Goal: Task Accomplishment & Management: Complete application form

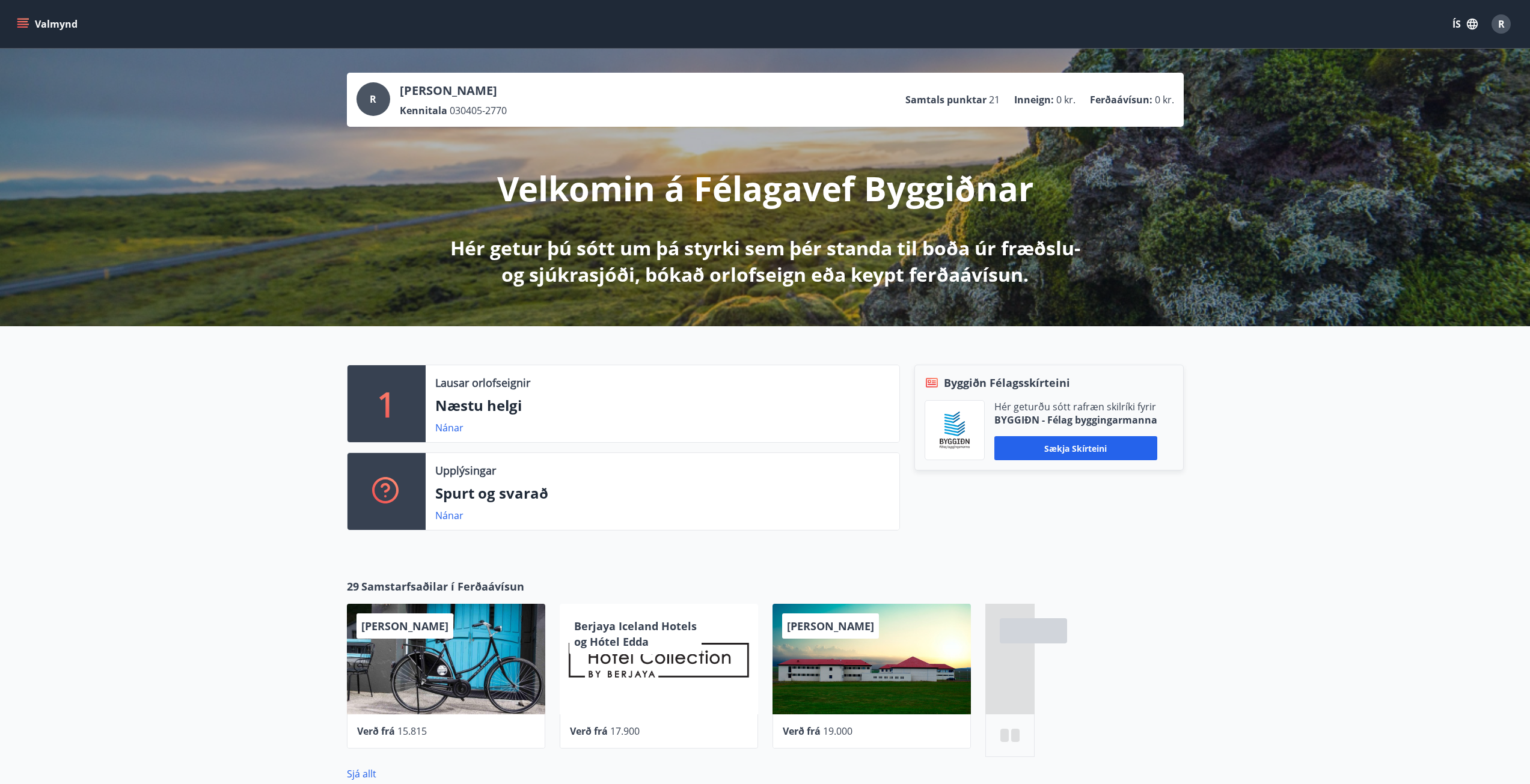
click at [18, 27] on icon "menu" at bounding box center [23, 27] width 11 height 1
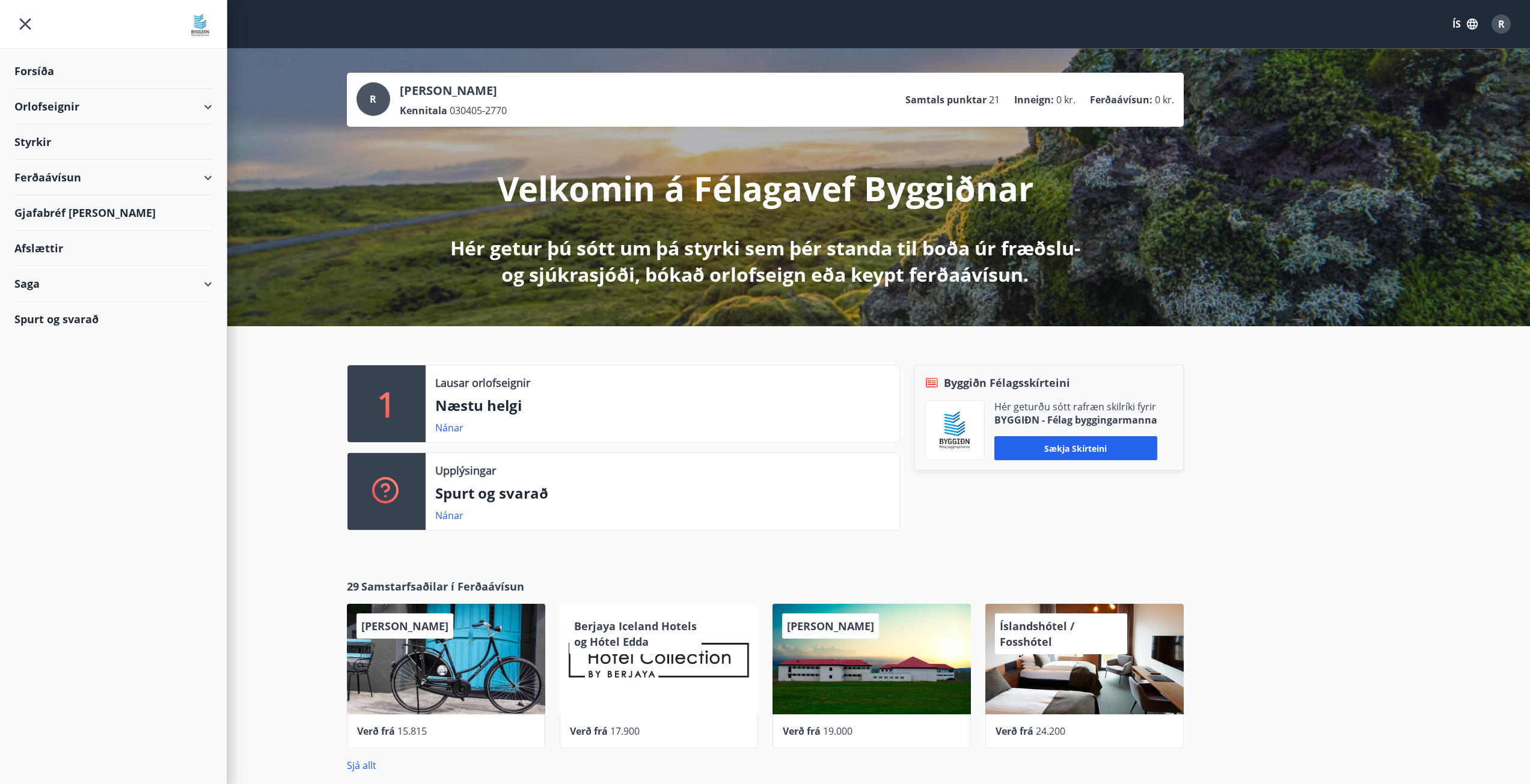
click at [43, 89] on div "Styrkir" at bounding box center [113, 71] width 198 height 35
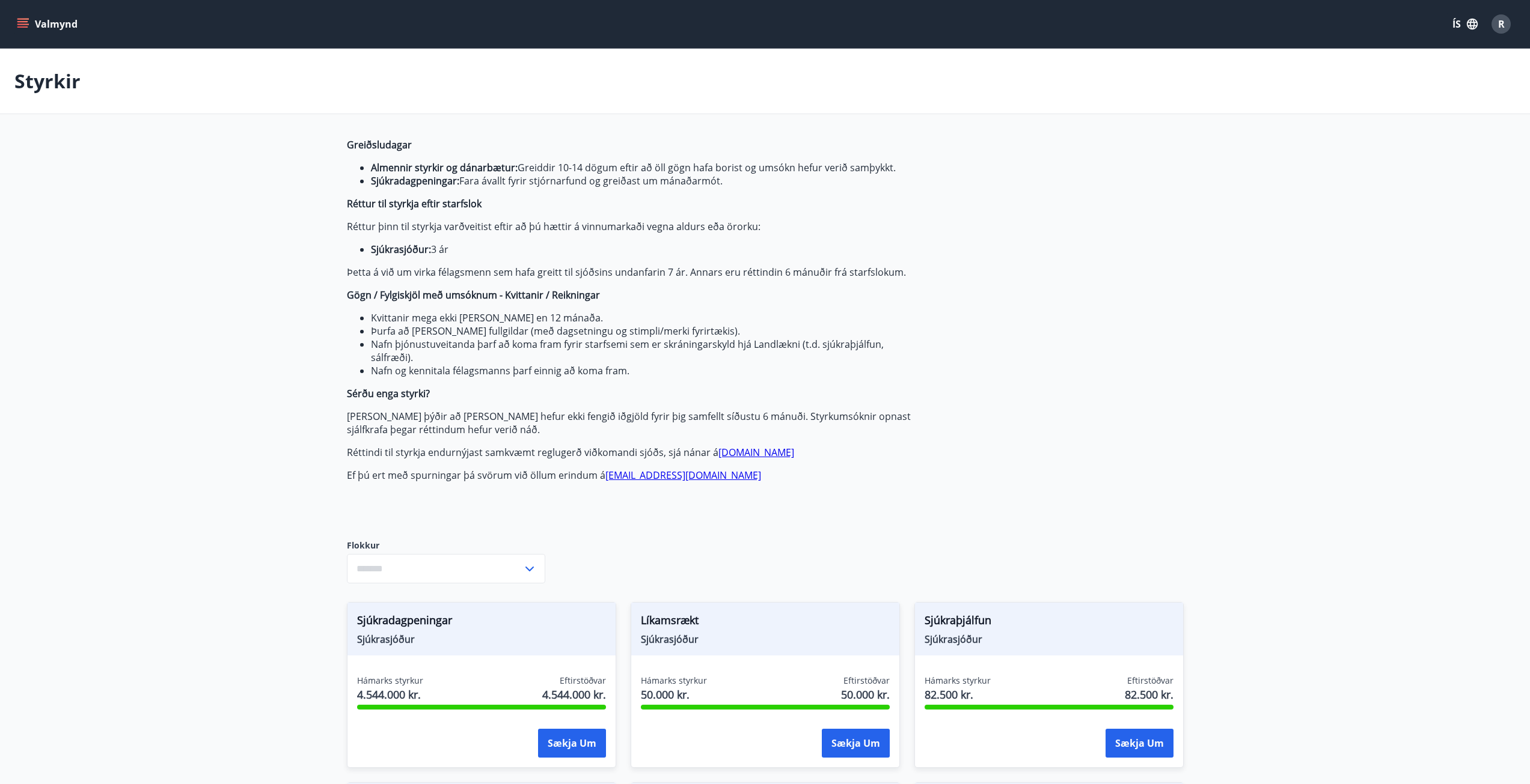
type input "***"
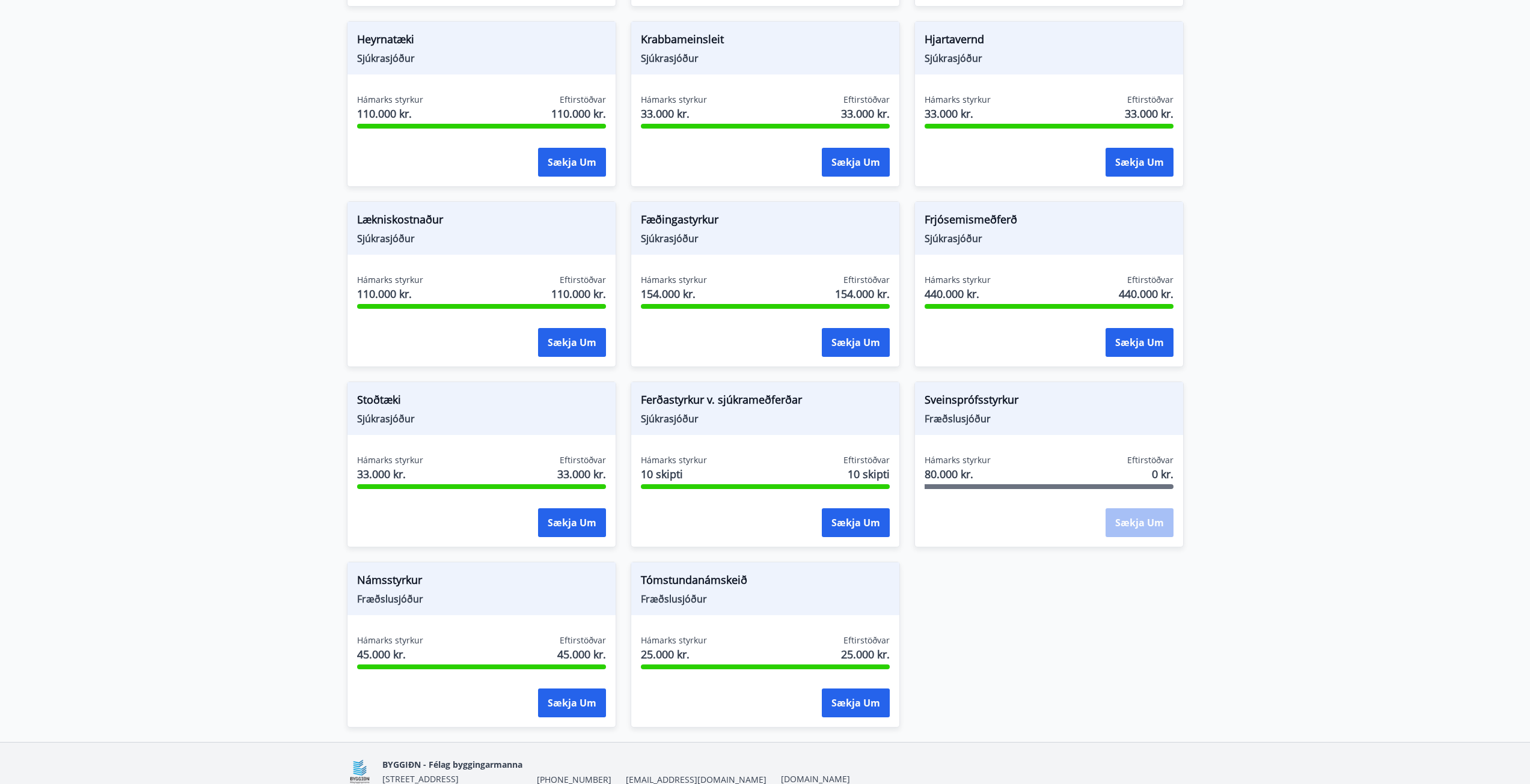
scroll to position [961, 0]
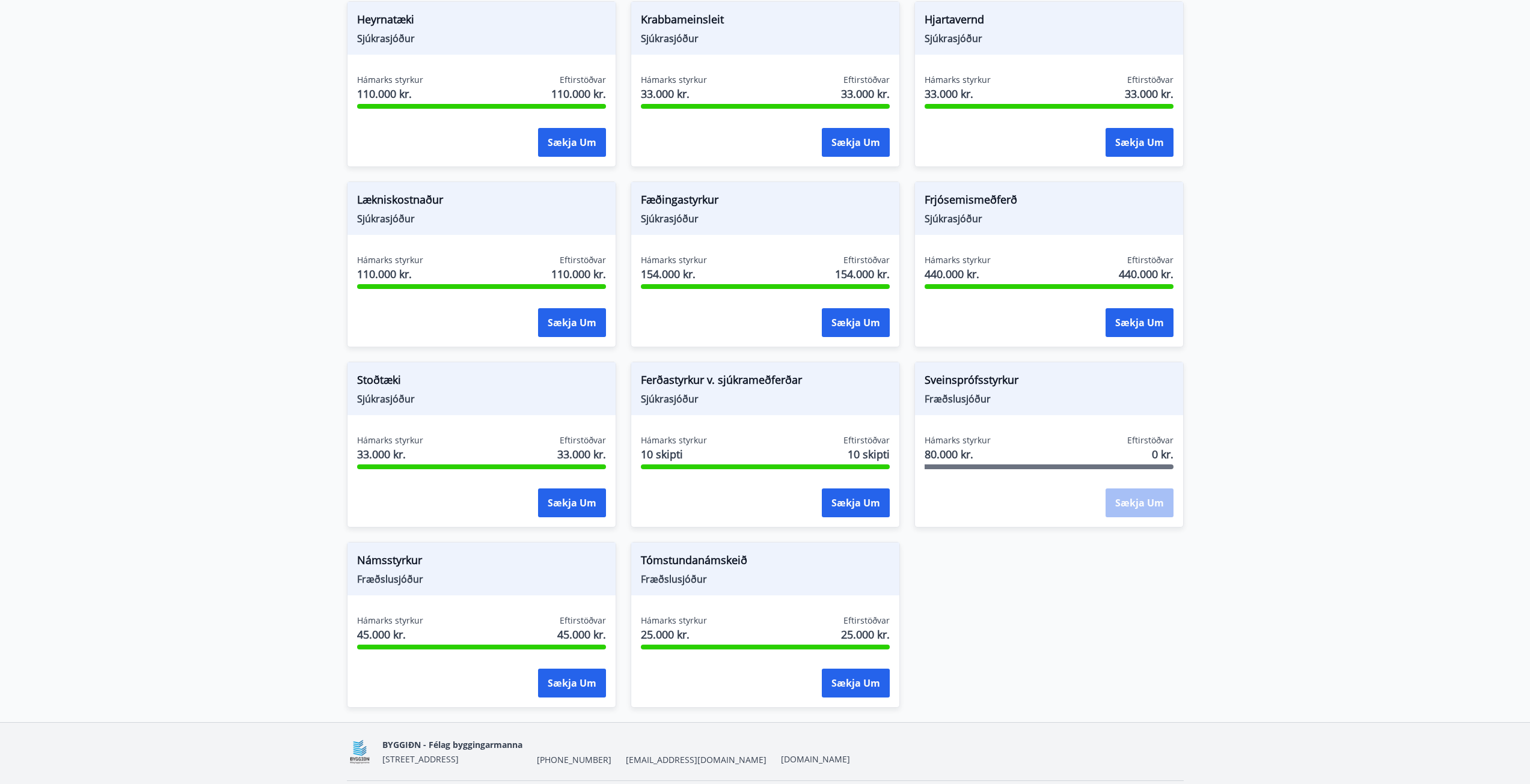
click at [1144, 507] on div "Sækja um" at bounding box center [1139, 504] width 68 height 30
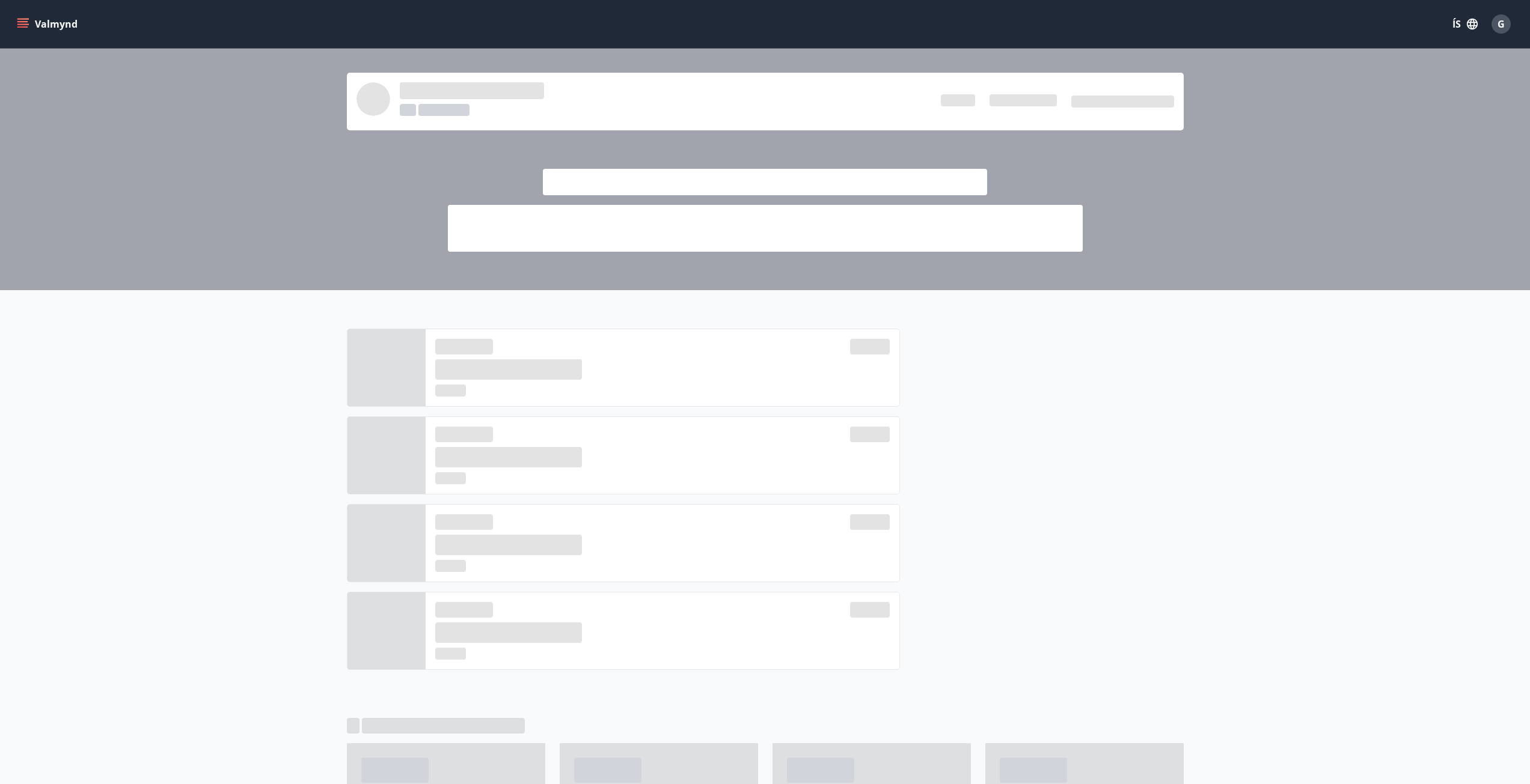
click at [26, 22] on icon "menu" at bounding box center [23, 22] width 11 height 1
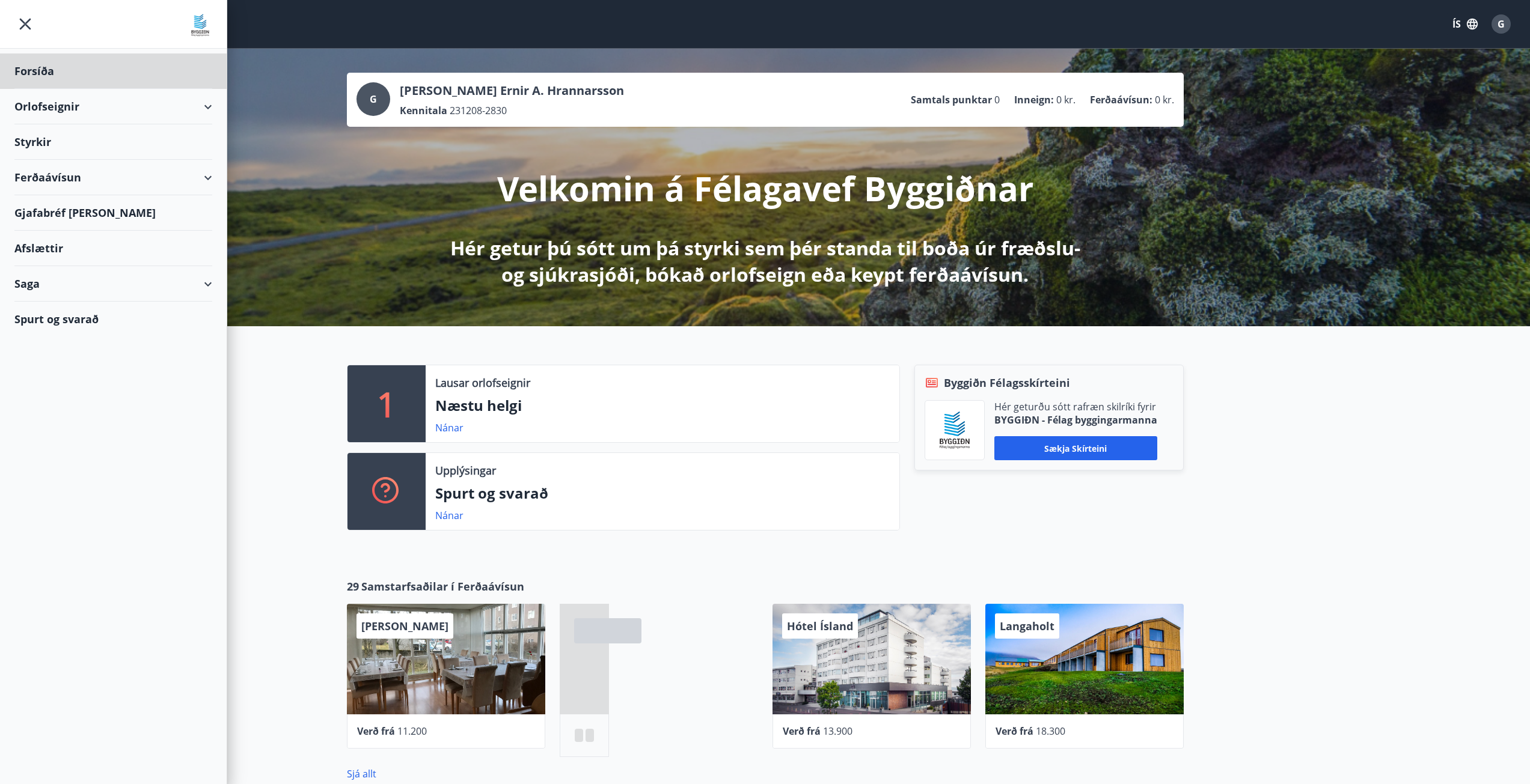
click at [44, 89] on div "Styrkir" at bounding box center [113, 71] width 198 height 35
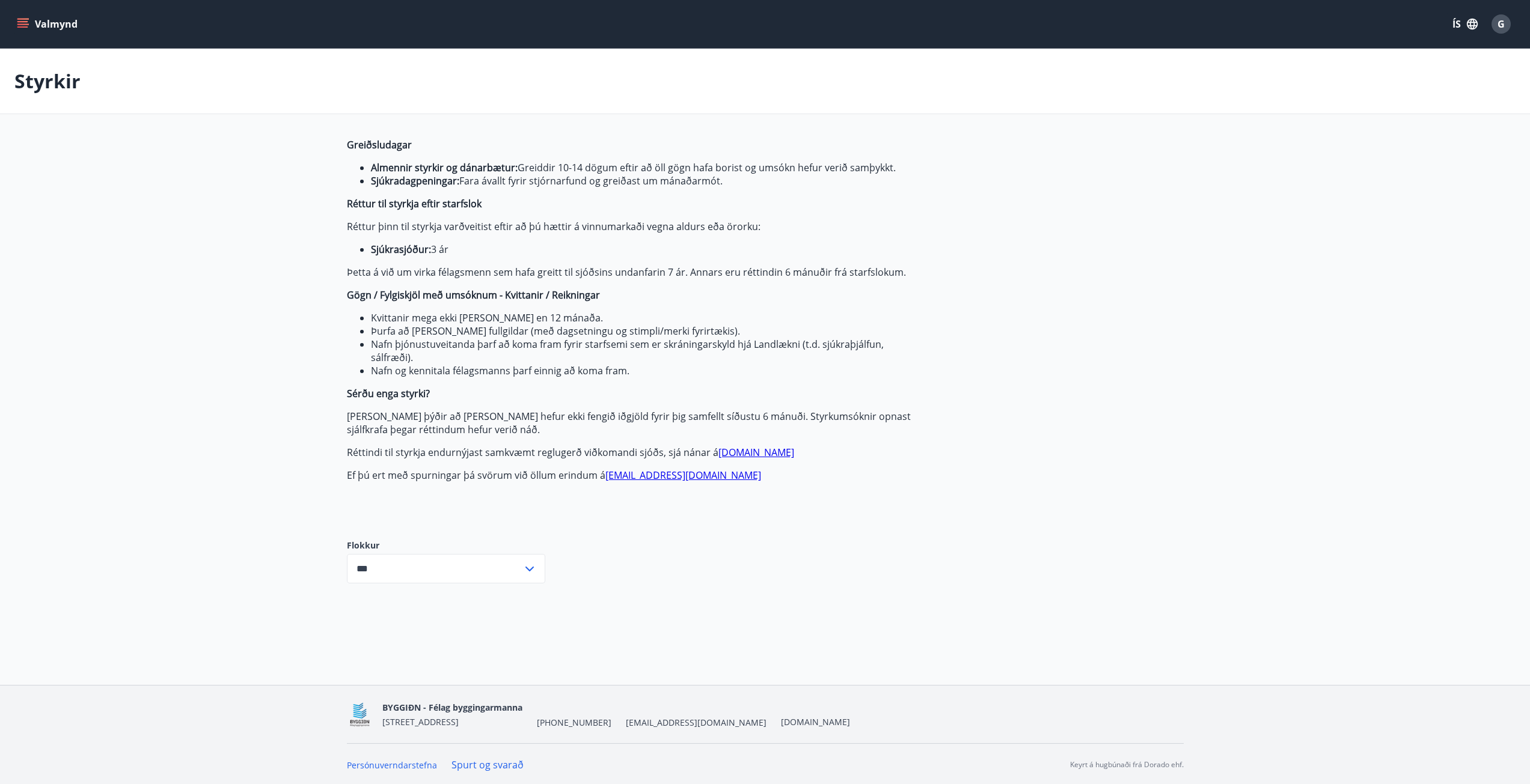
type input "***"
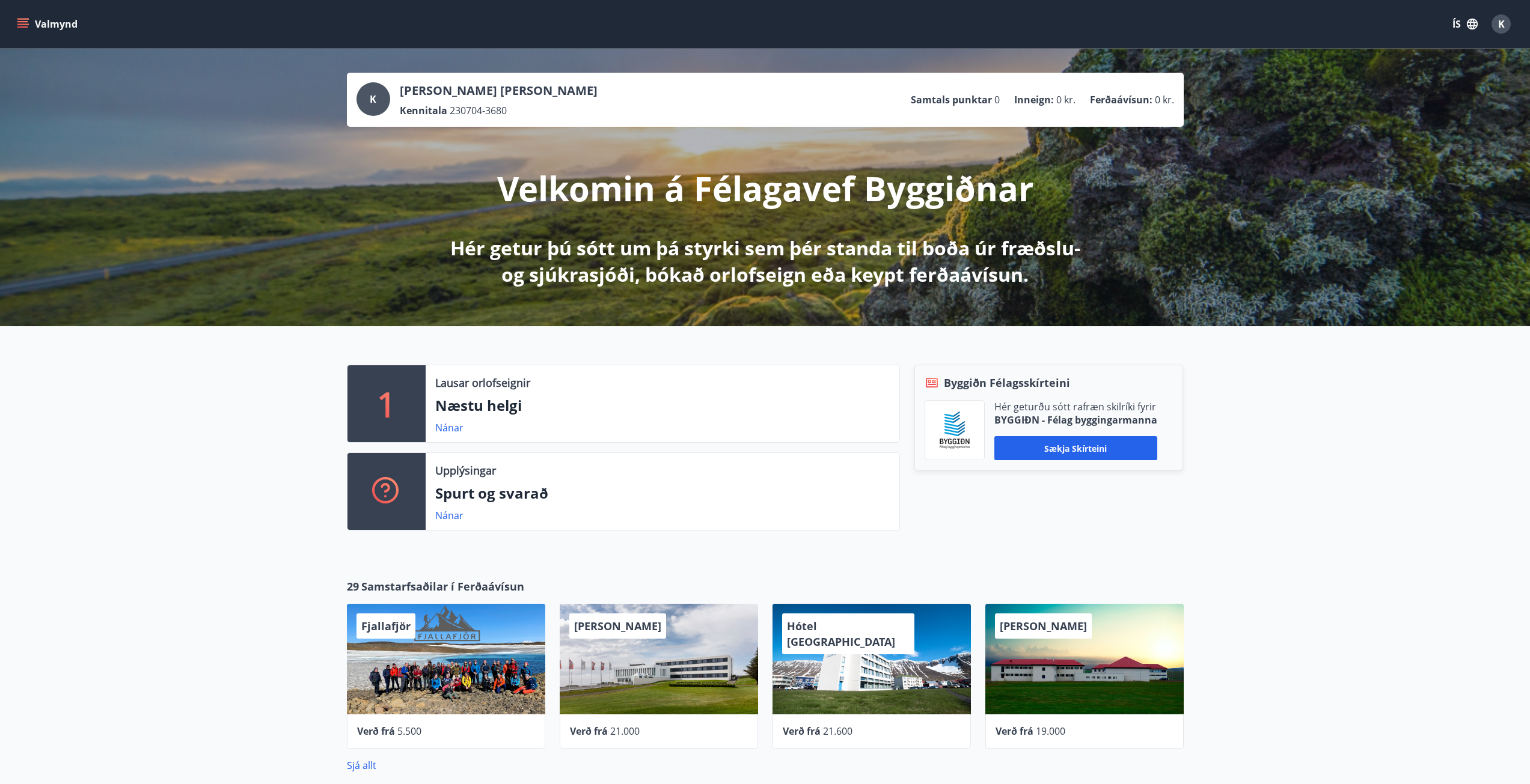
click at [34, 21] on button "Valmynd" at bounding box center [48, 24] width 68 height 22
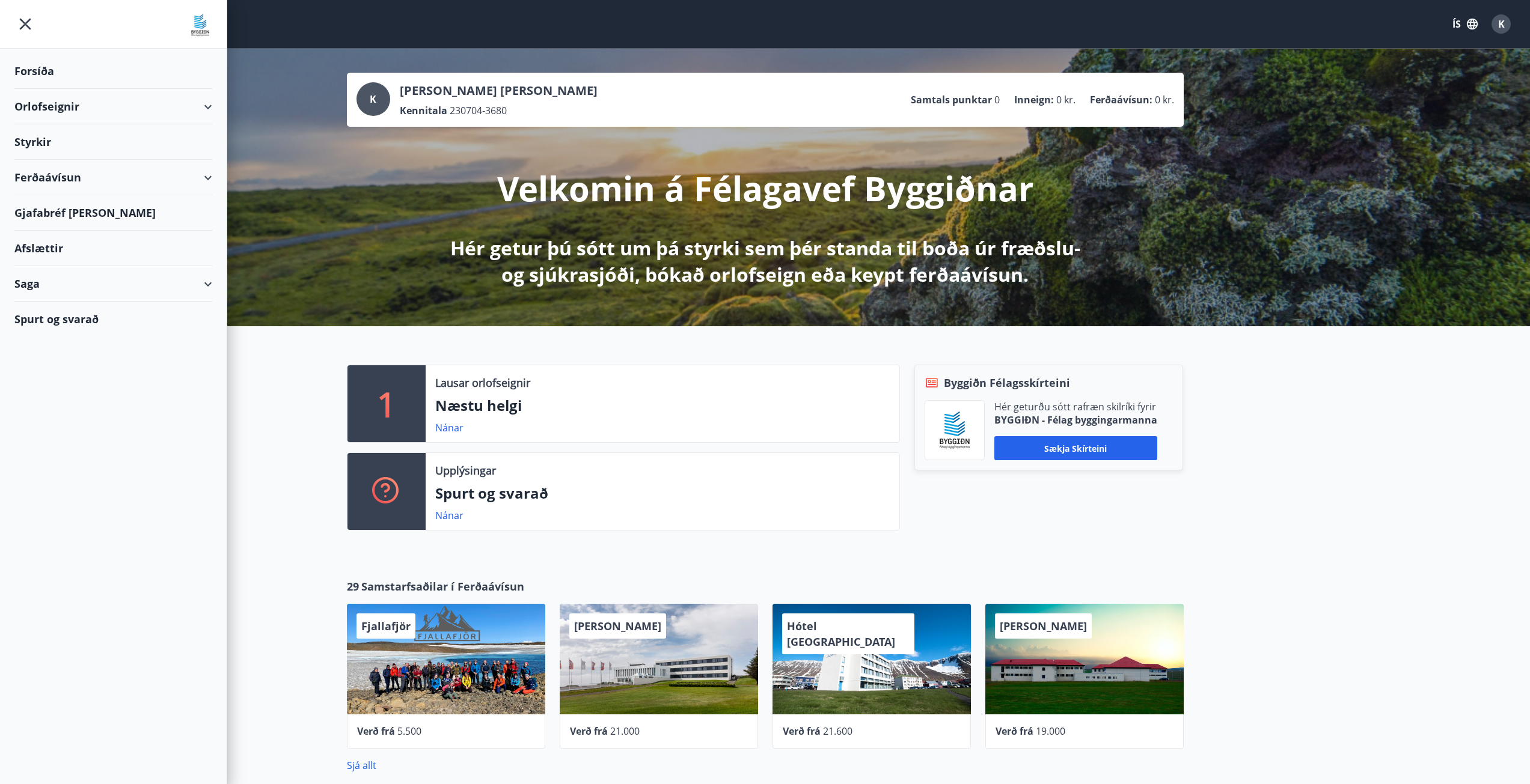
click at [50, 89] on div "Styrkir" at bounding box center [113, 71] width 198 height 35
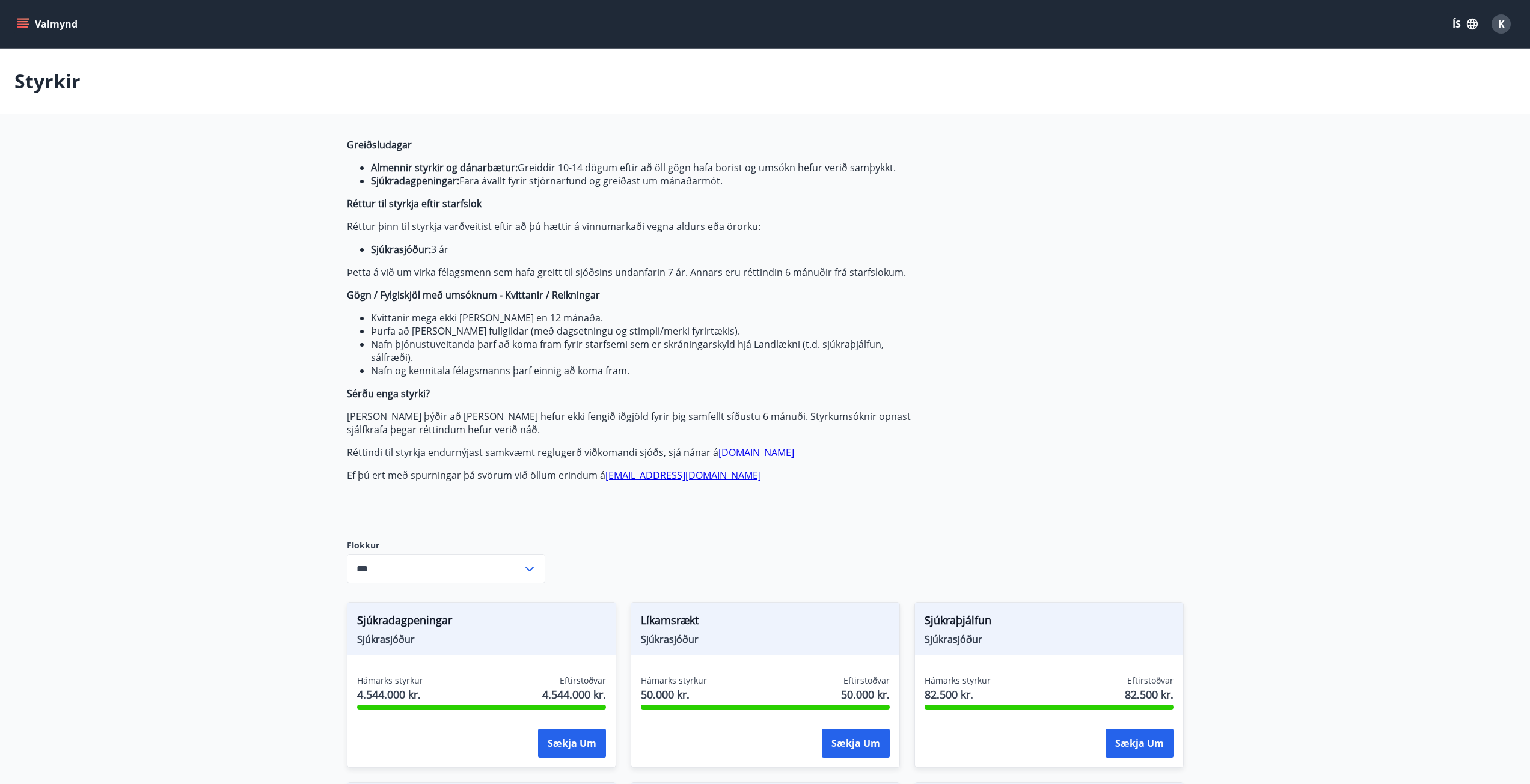
type input "***"
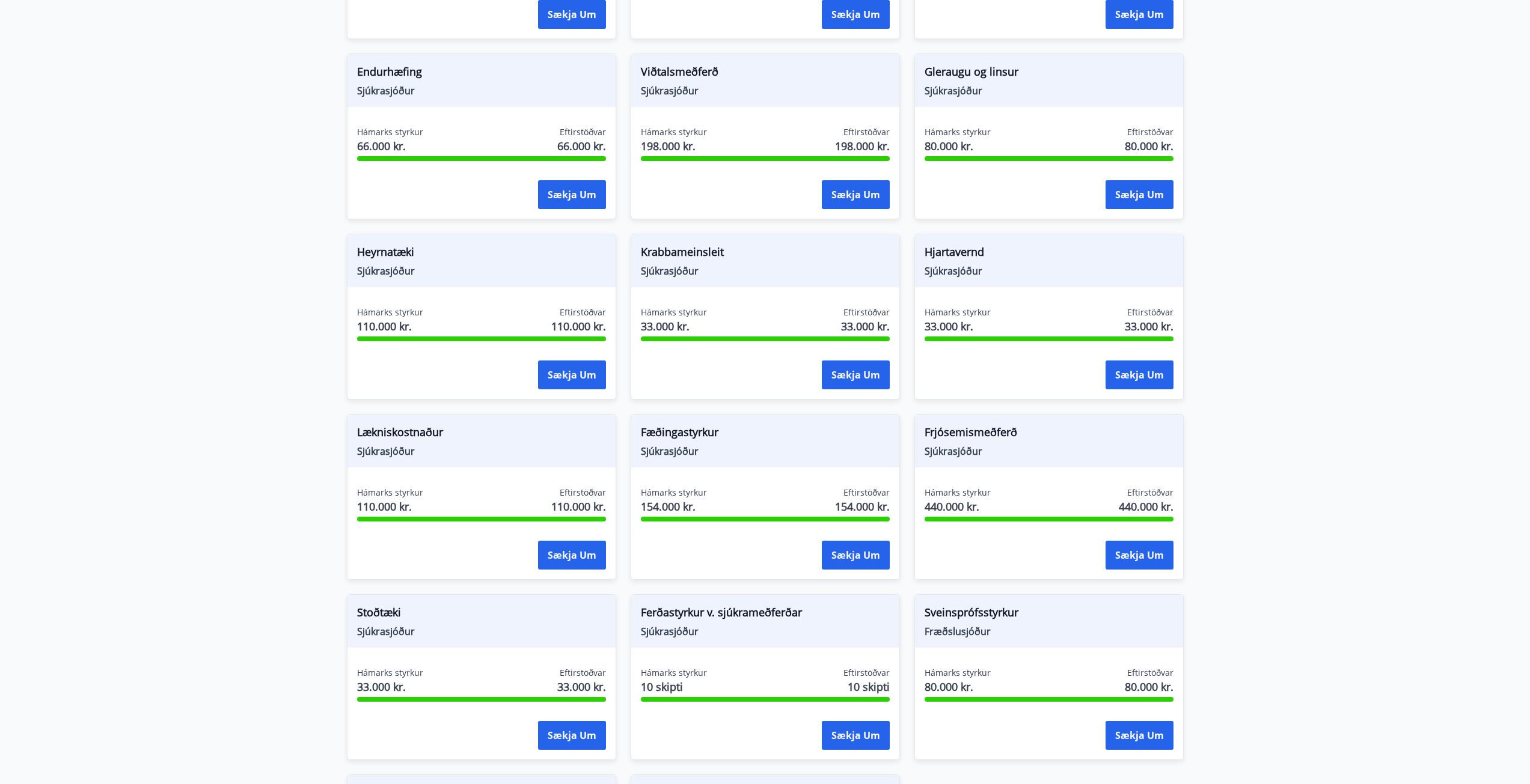
scroll to position [781, 0]
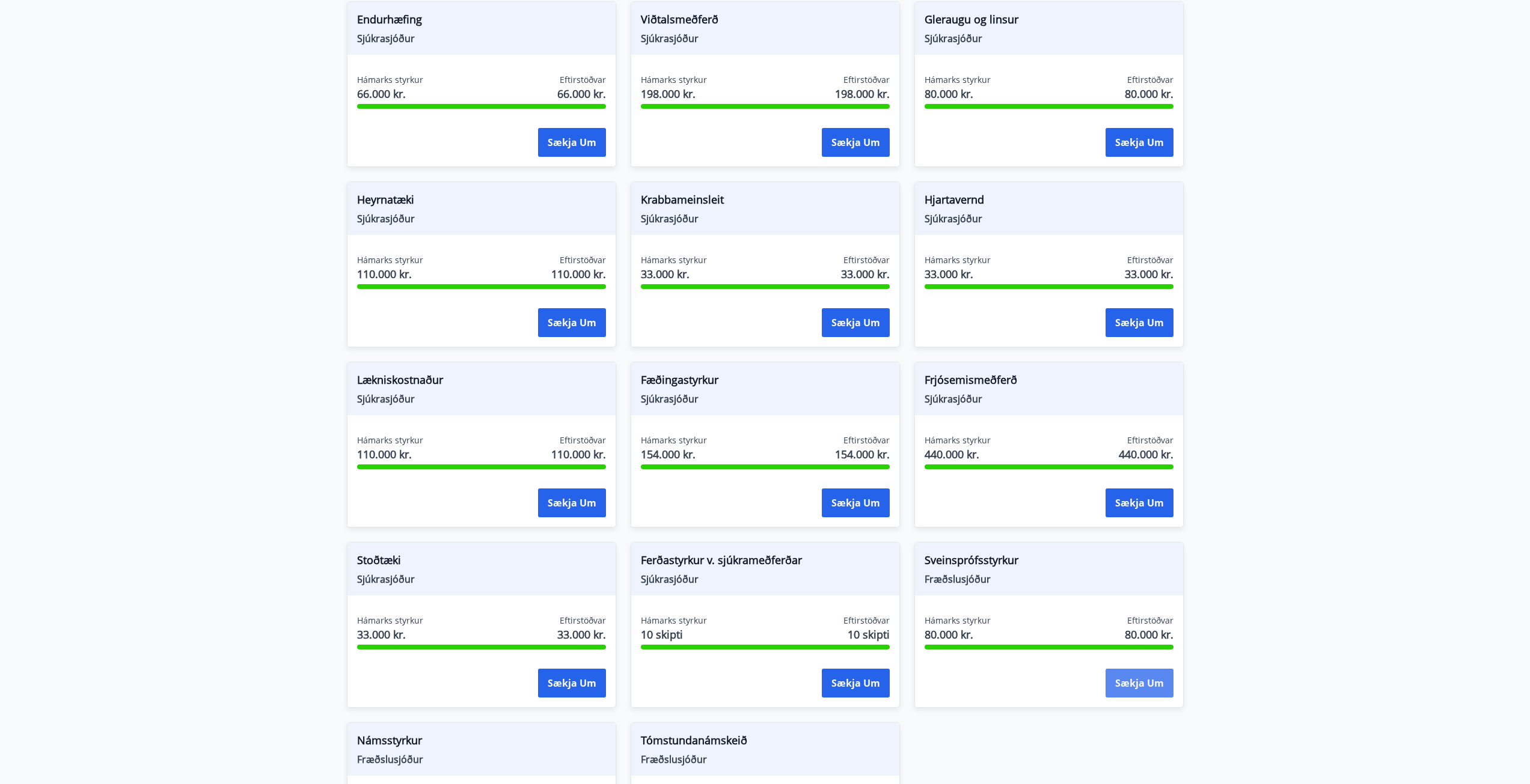
click at [1139, 687] on button "Sækja um" at bounding box center [1139, 683] width 68 height 29
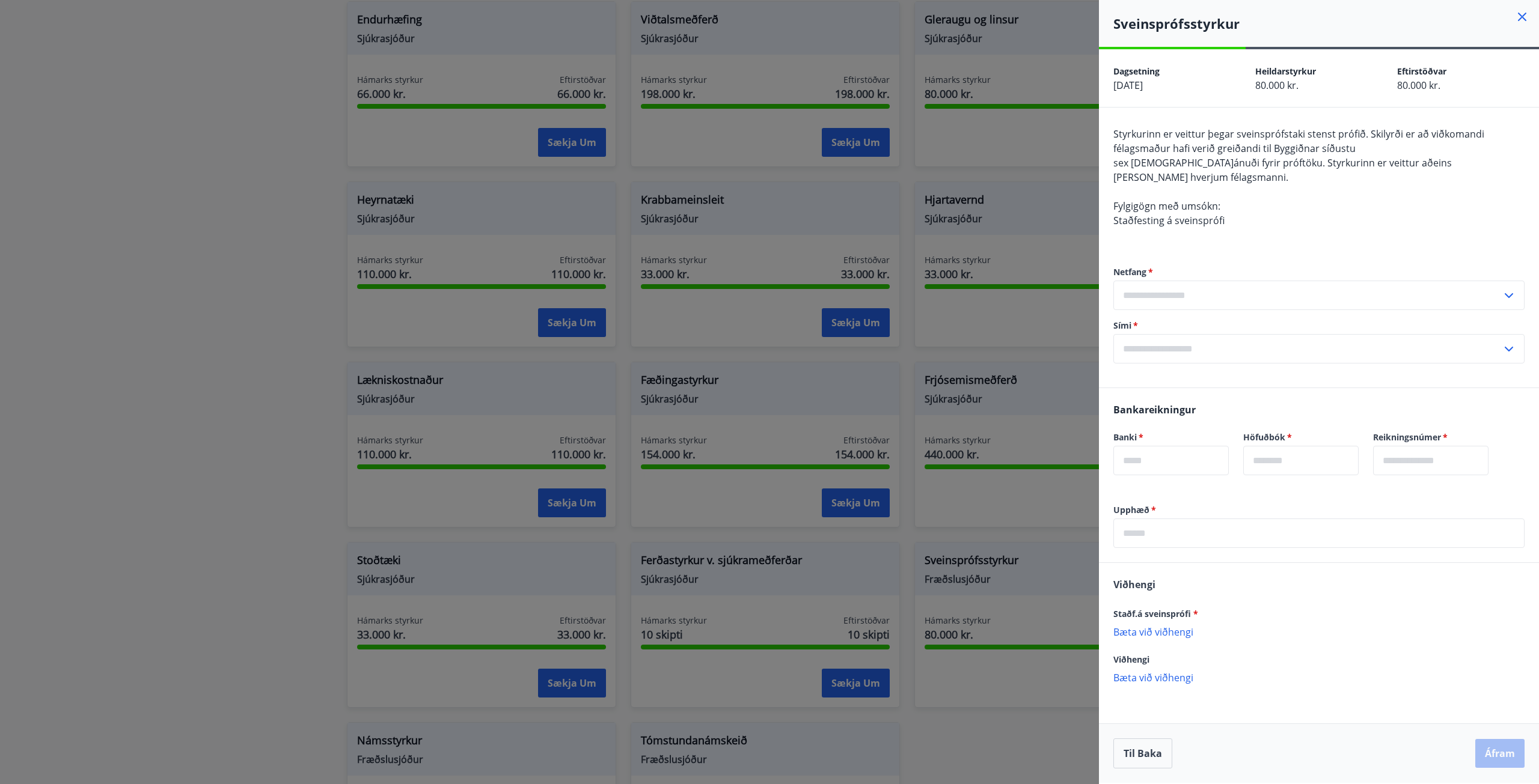
drag, startPoint x: 312, startPoint y: 215, endPoint x: 318, endPoint y: 210, distance: 7.8
click at [313, 215] on div at bounding box center [770, 392] width 1539 height 784
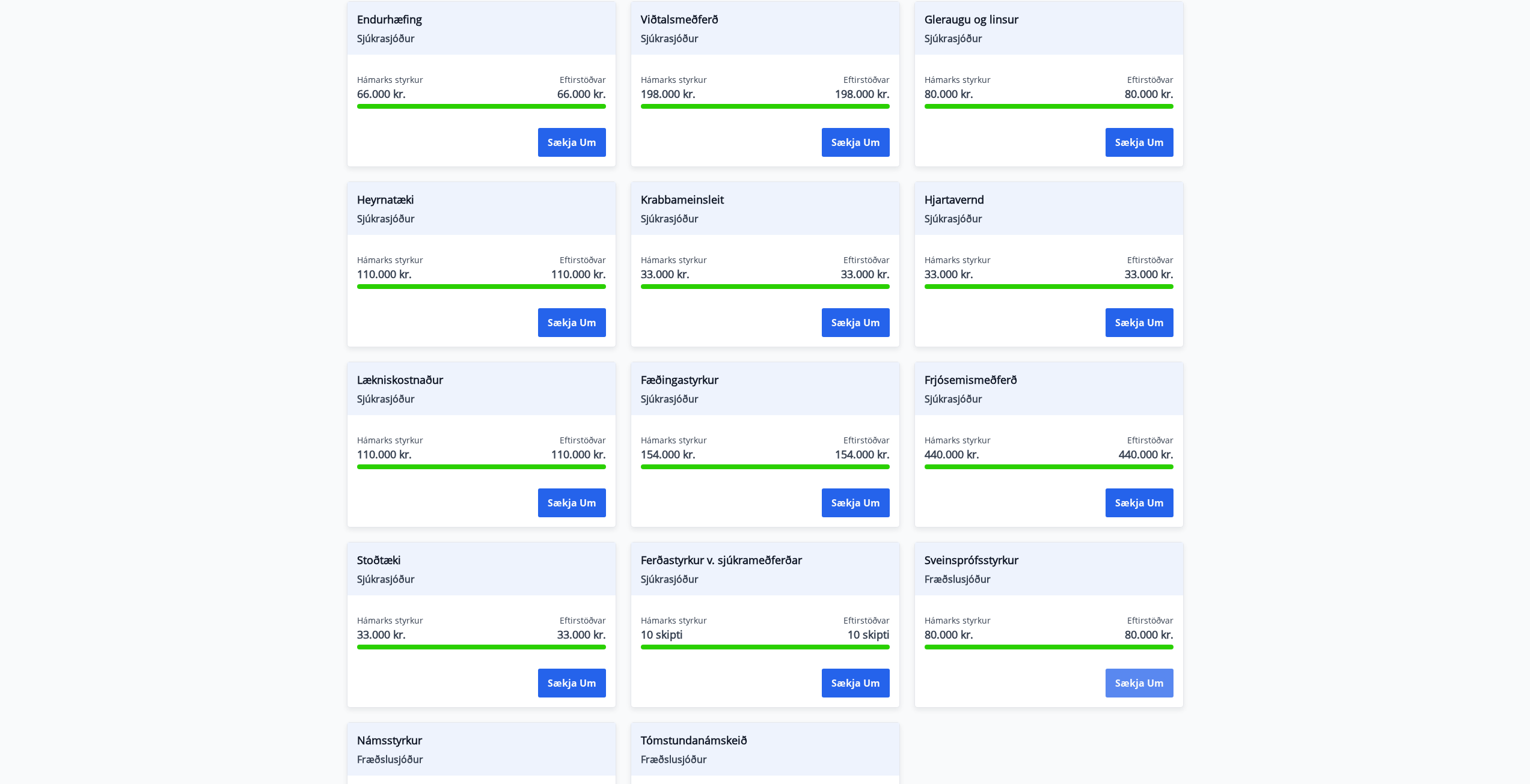
click at [1149, 689] on button "Sækja um" at bounding box center [1139, 683] width 68 height 29
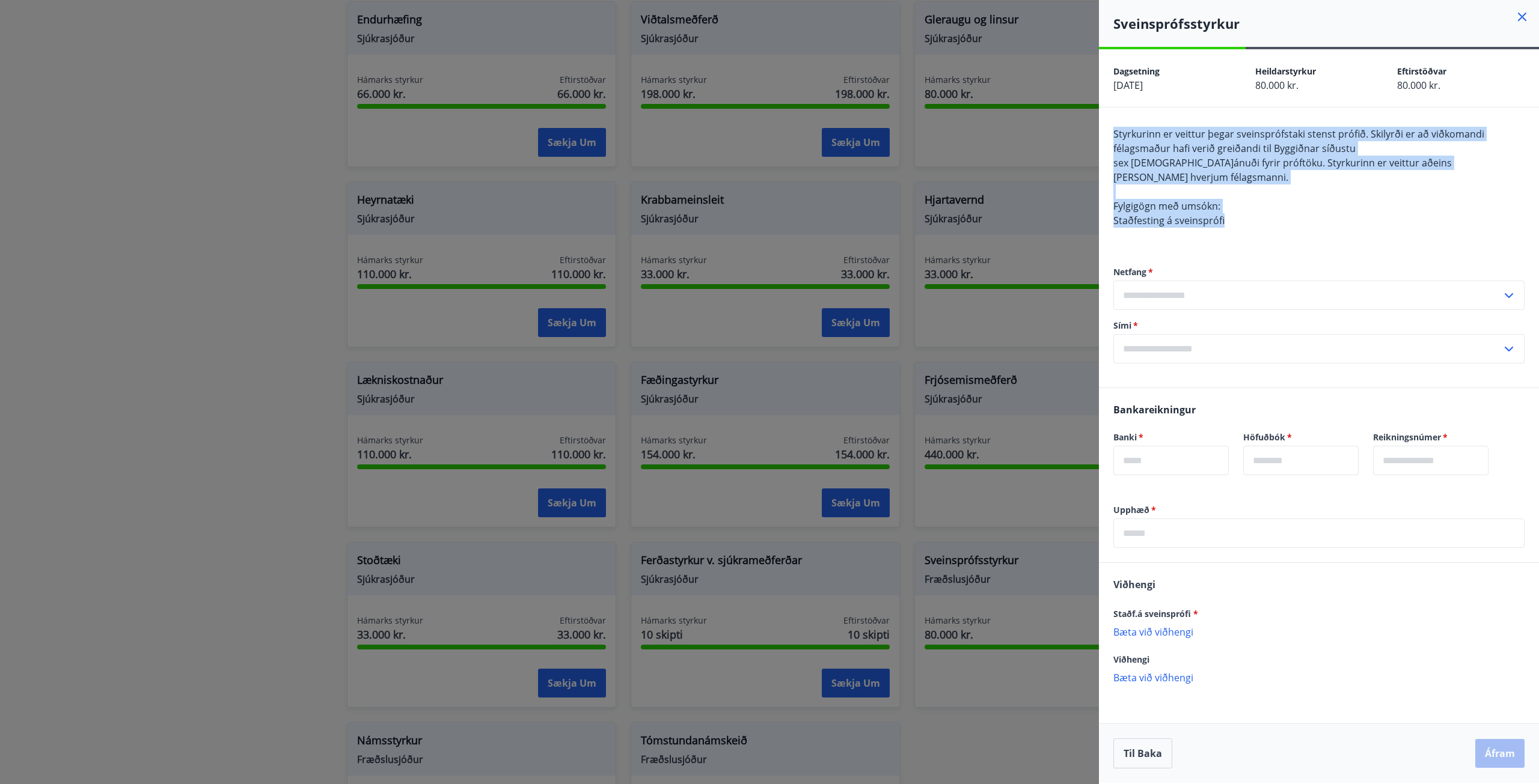
drag, startPoint x: 1225, startPoint y: 206, endPoint x: 1103, endPoint y: 132, distance: 142.7
click at [1103, 132] on div "Styrkurinn er veittur þegar sveinsprófstaki stenst prófið. Skilyrði er að viðko…" at bounding box center [1320, 248] width 440 height 280
copy span "Styrkurinn er veittur þegar sveinsprófstaki stenst prófið. Skilyrði er að viðko…"
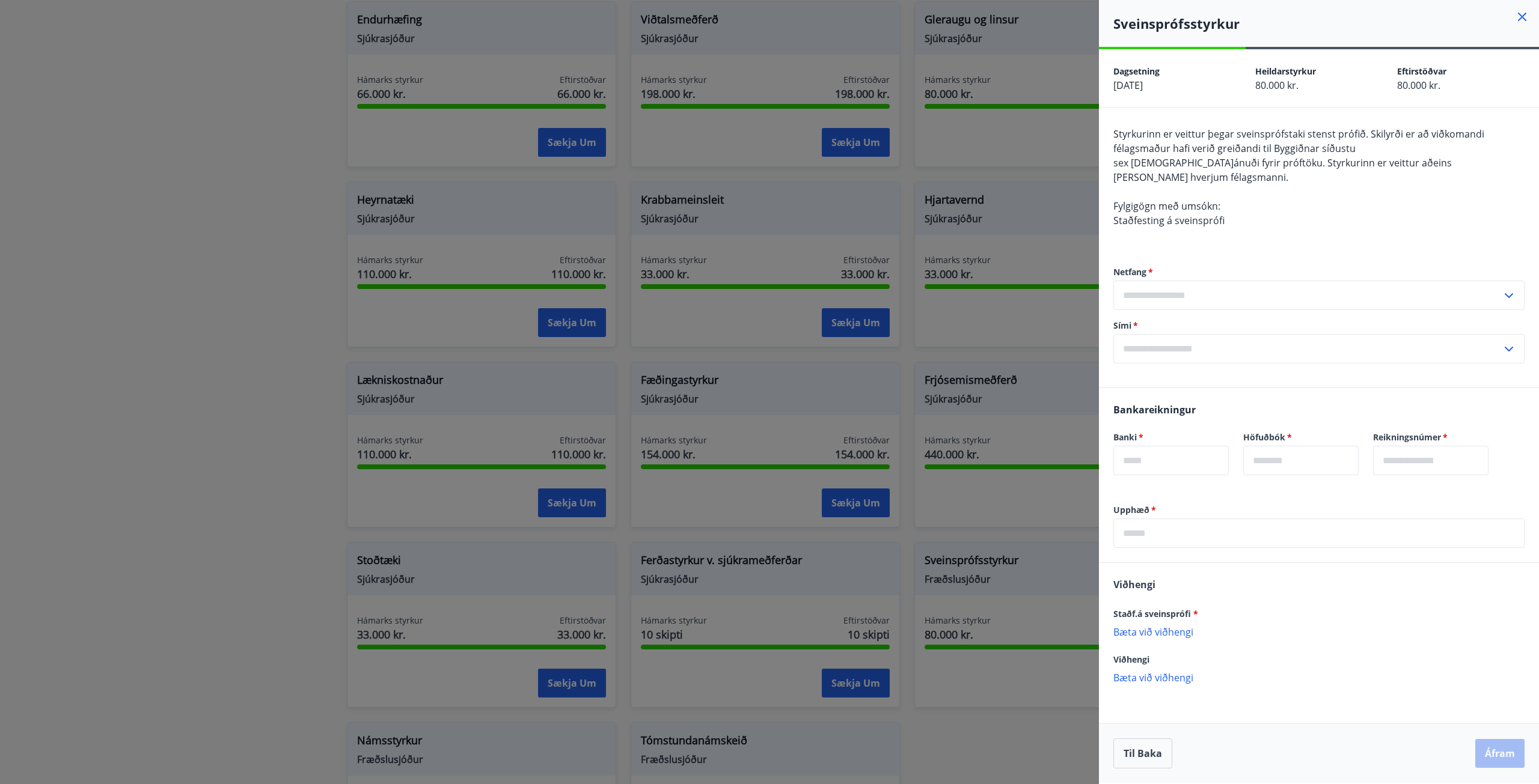
drag, startPoint x: 132, startPoint y: 273, endPoint x: 152, endPoint y: 262, distance: 22.8
click at [132, 272] on div at bounding box center [770, 392] width 1539 height 784
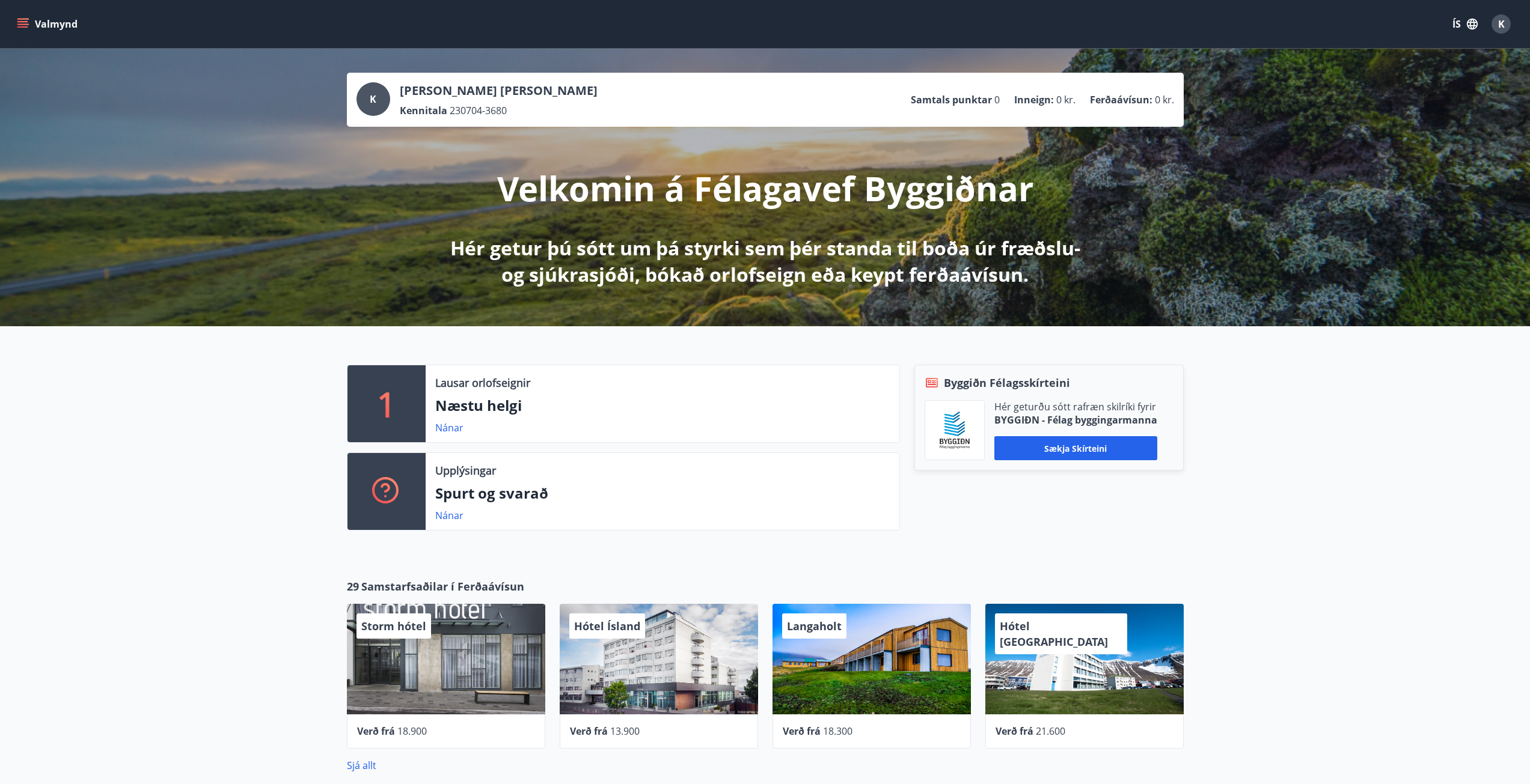
click at [1497, 25] on div "K" at bounding box center [1501, 24] width 19 height 19
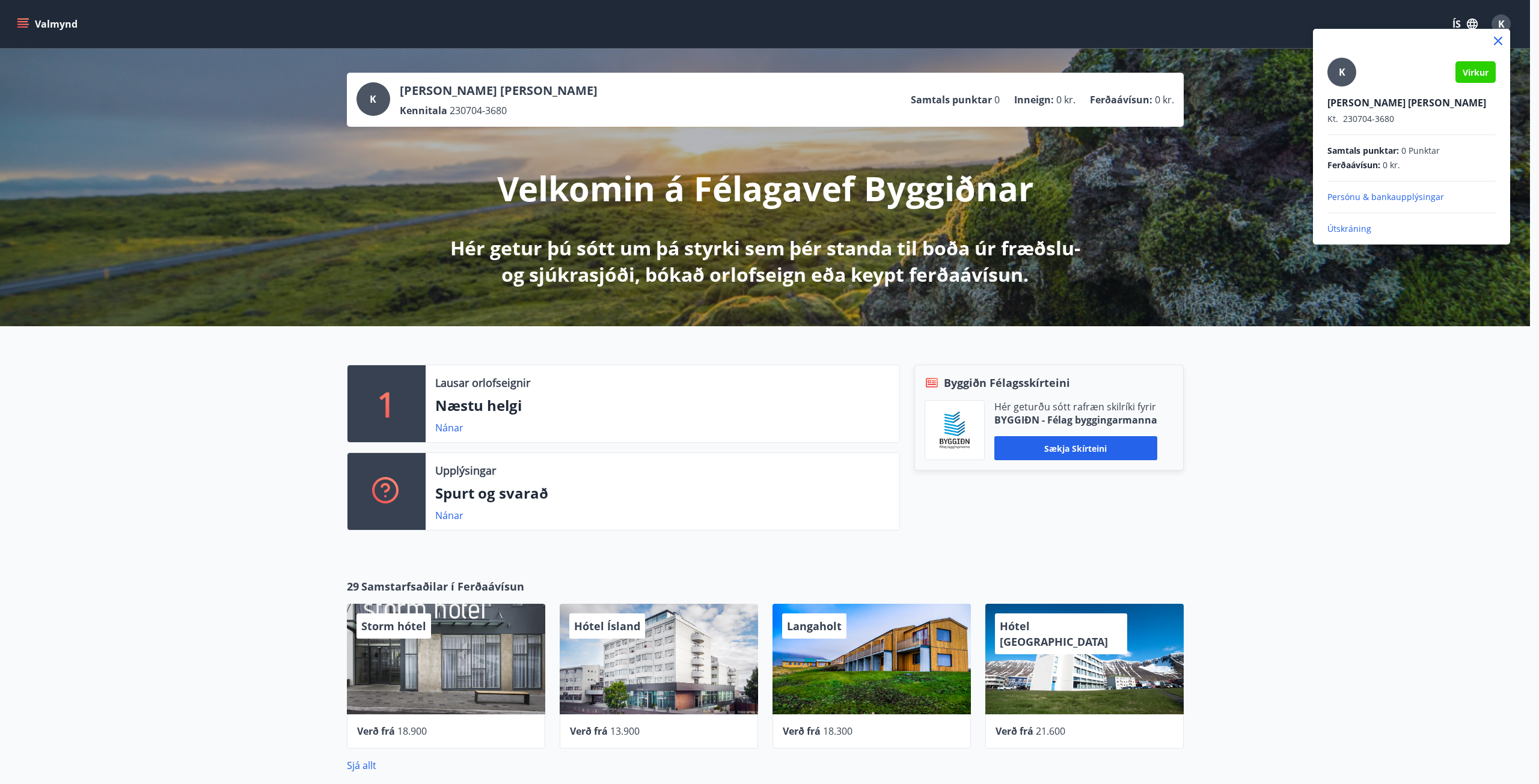
click at [1355, 236] on div "K Virkur Kewin Piotr Golda Kt. 230704-3680 Samtals punktar : 0 Punktar Ferðaáví…" at bounding box center [1412, 137] width 197 height 216
click at [1350, 231] on p "Útskráning" at bounding box center [1412, 229] width 169 height 12
